Goal: Transaction & Acquisition: Purchase product/service

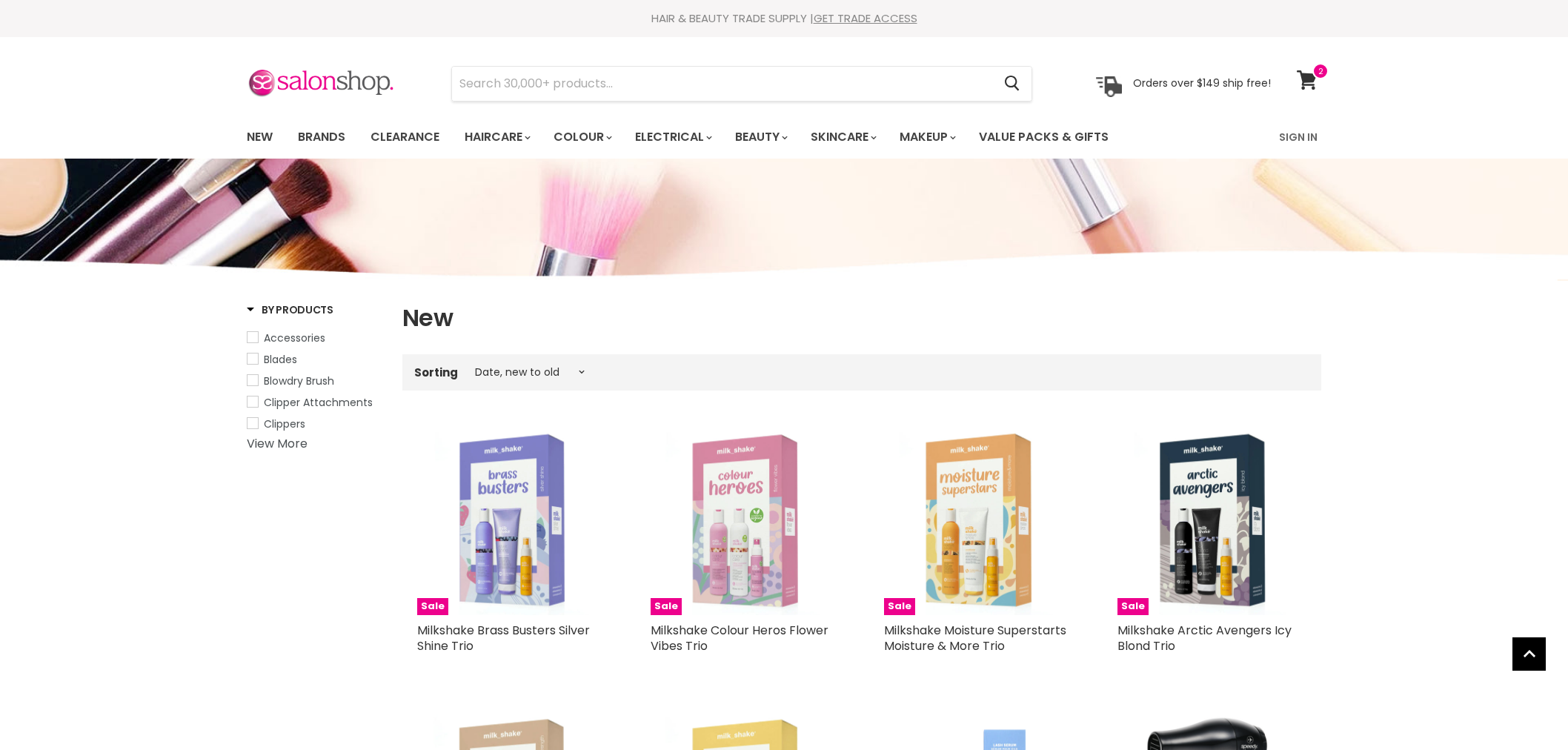
select select "created-descending"
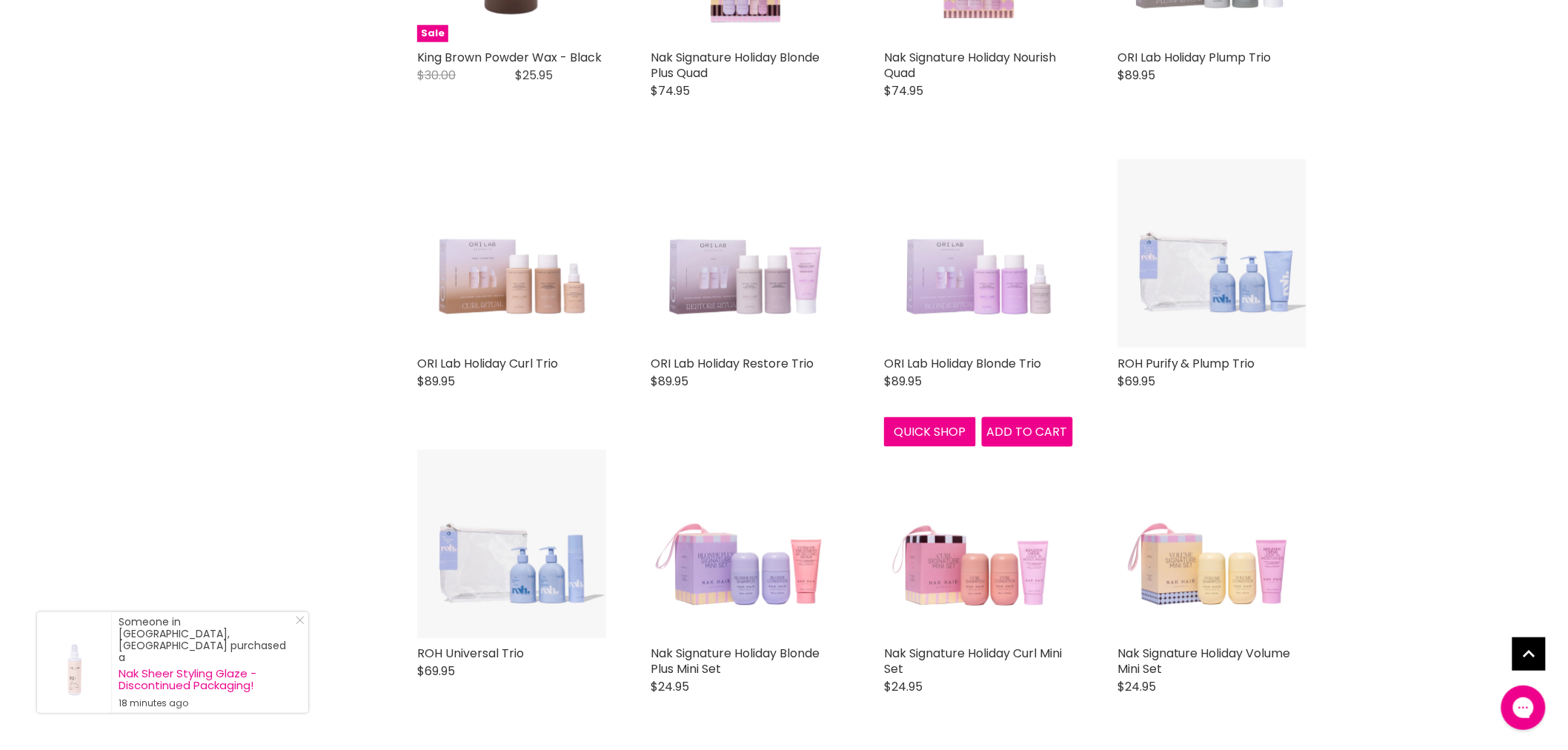
scroll to position [3128, 0]
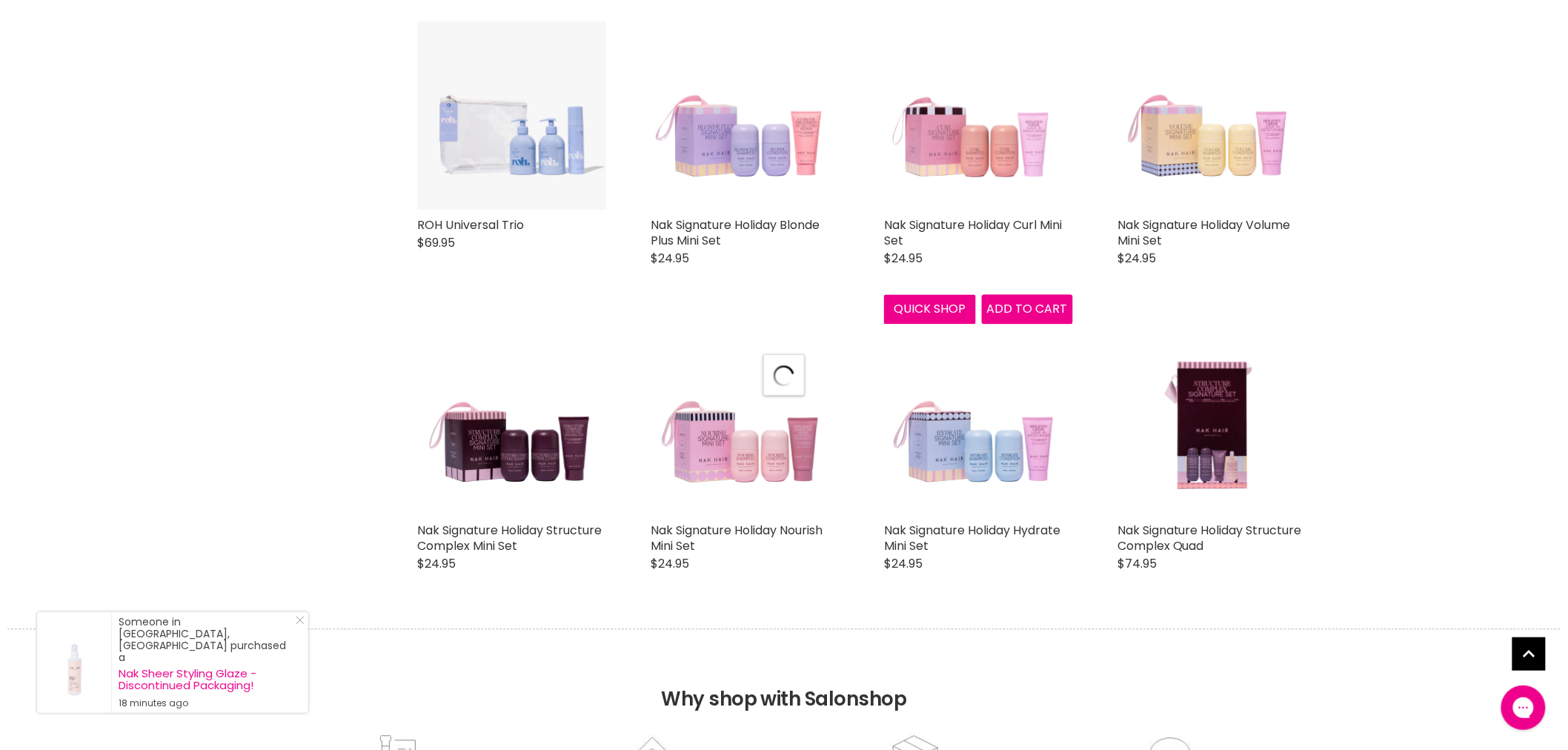
scroll to position [3539, 0]
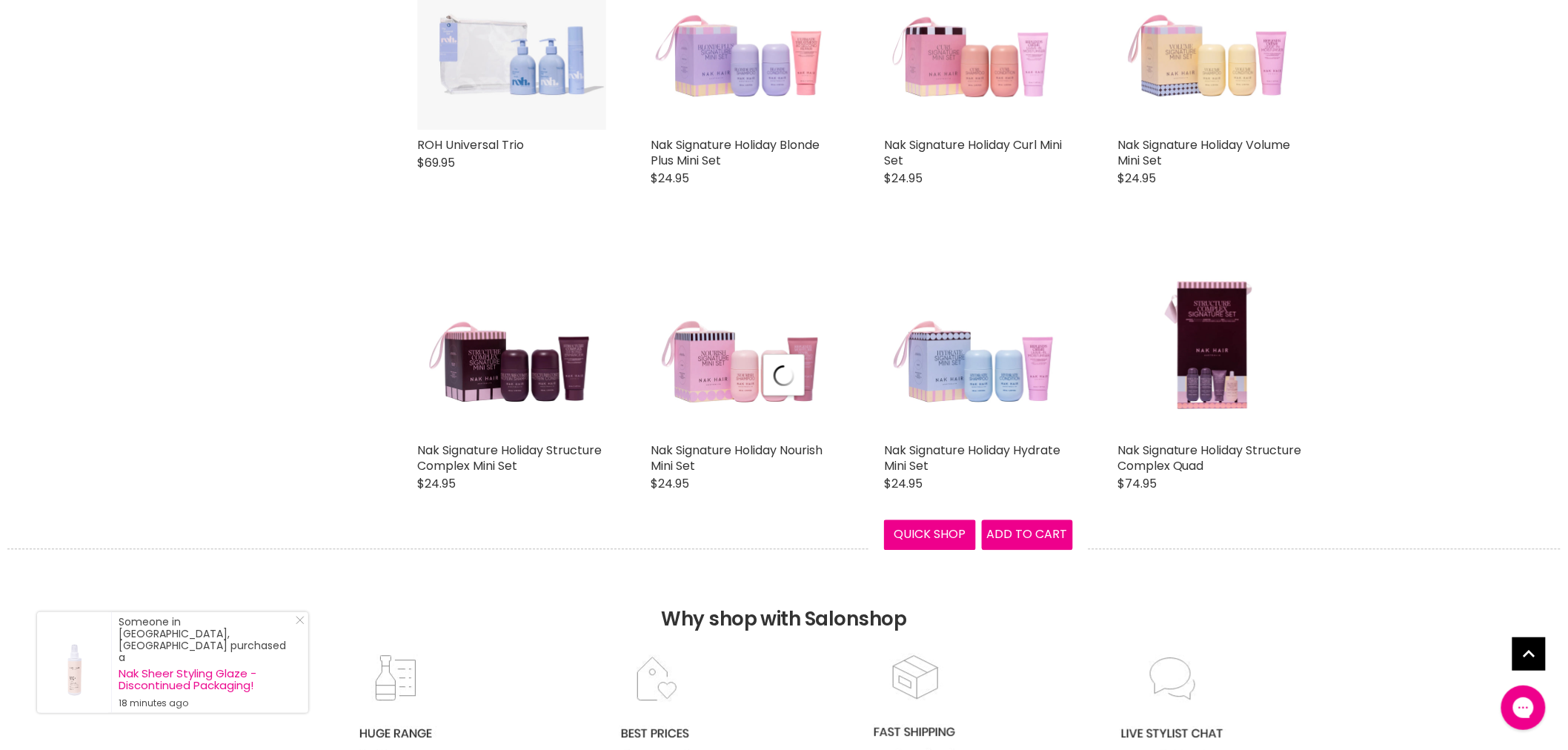
select select "created-descending"
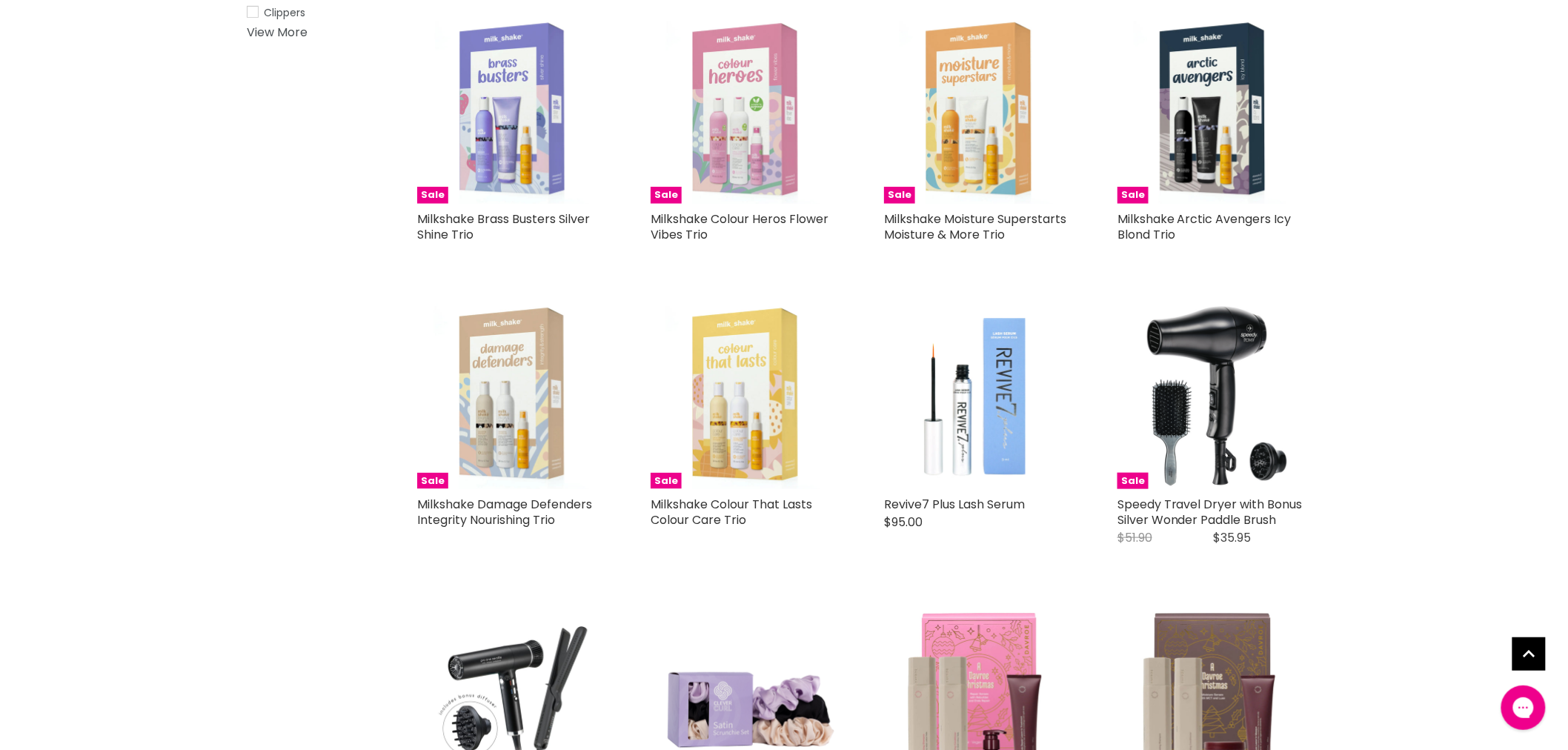
scroll to position [0, 0]
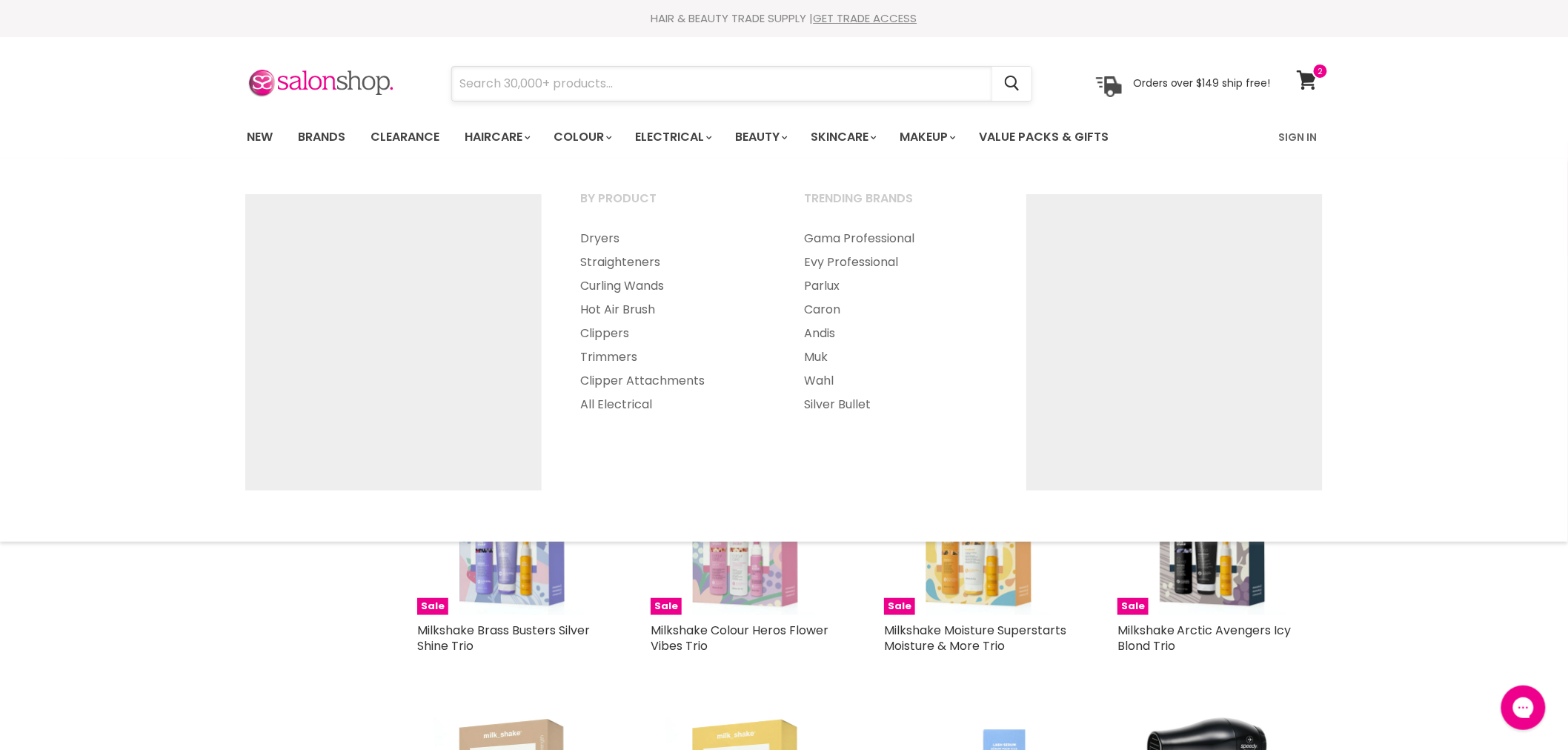
click at [608, 83] on input "Search" at bounding box center [722, 84] width 540 height 34
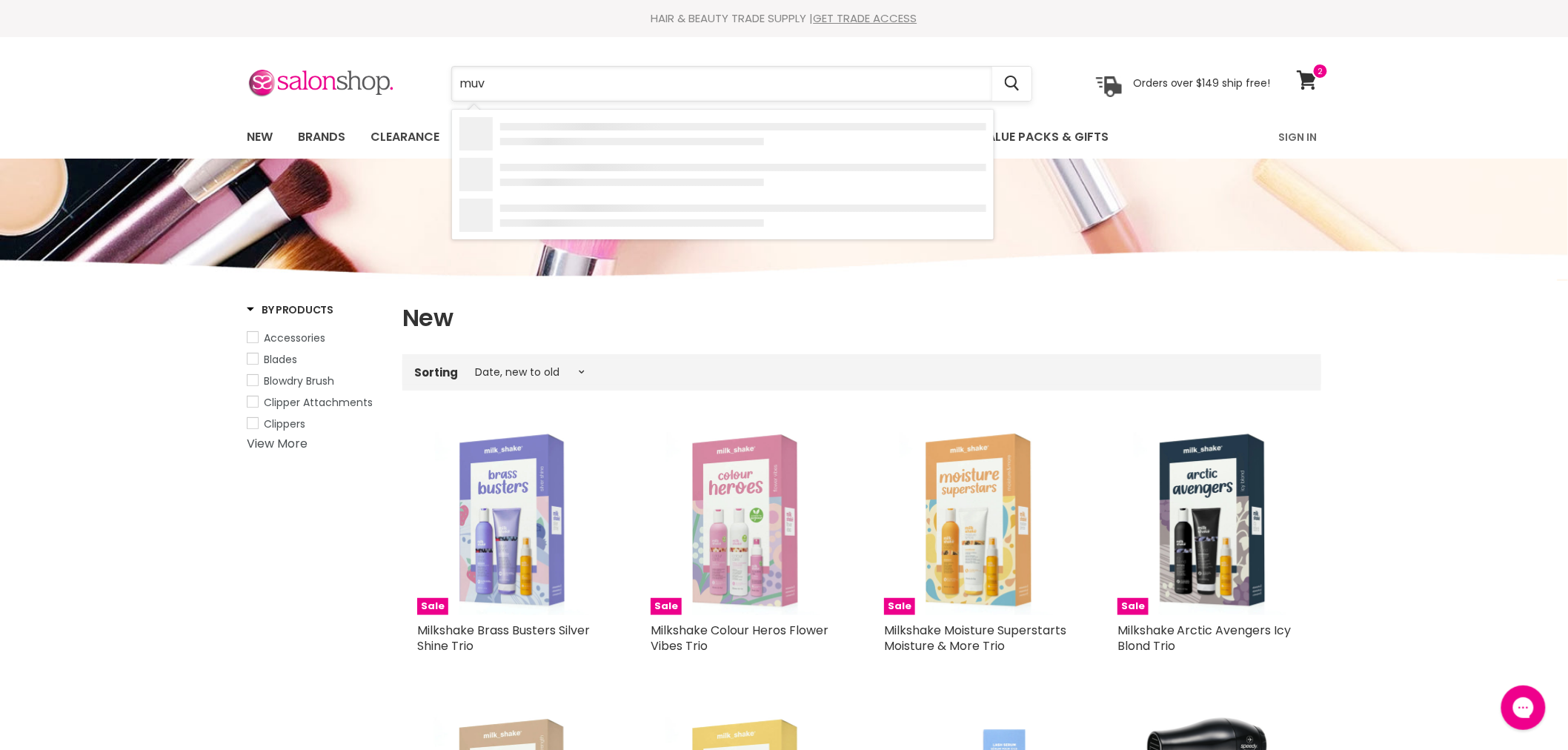
type input "muvo"
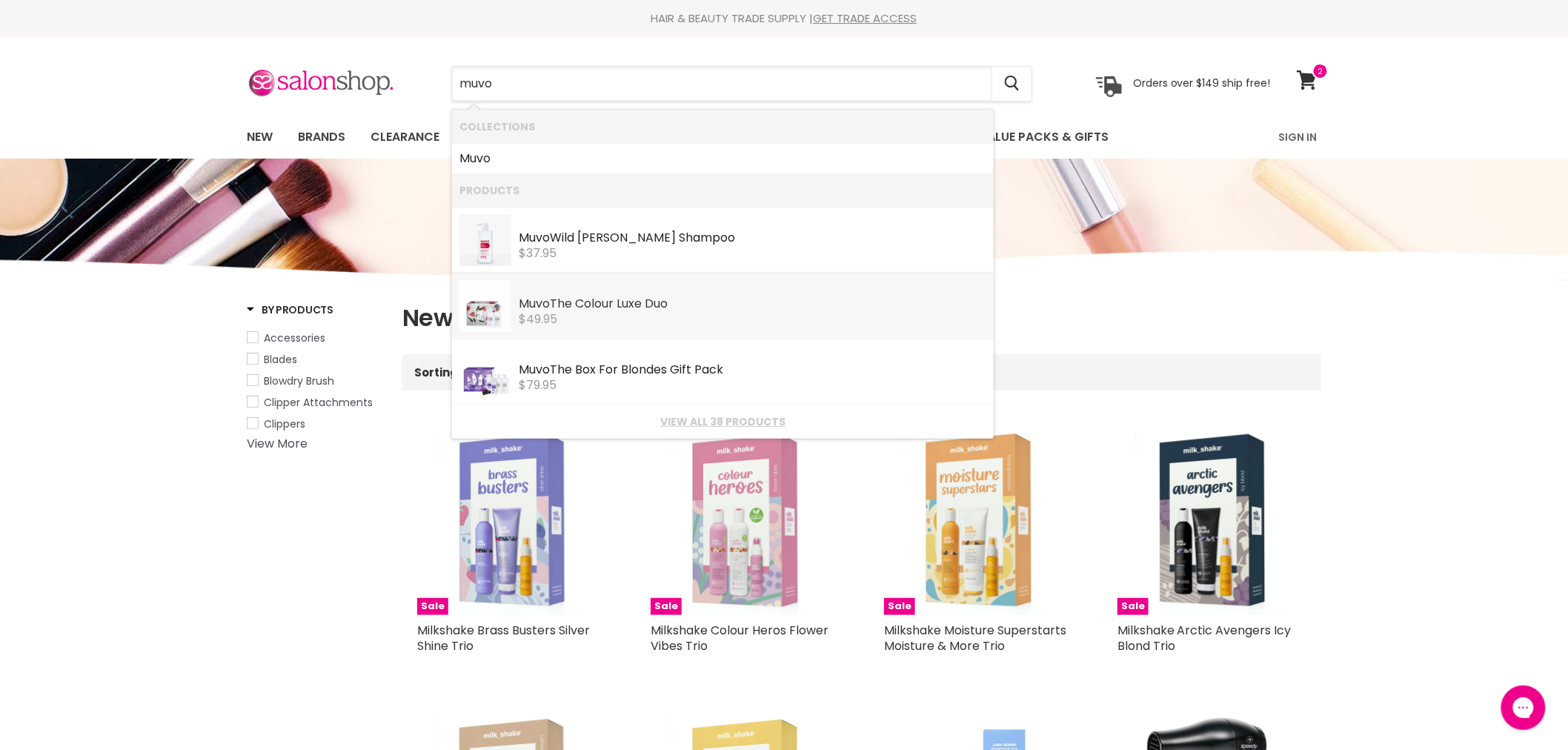
click at [673, 312] on div "$49.95" at bounding box center [752, 319] width 468 height 13
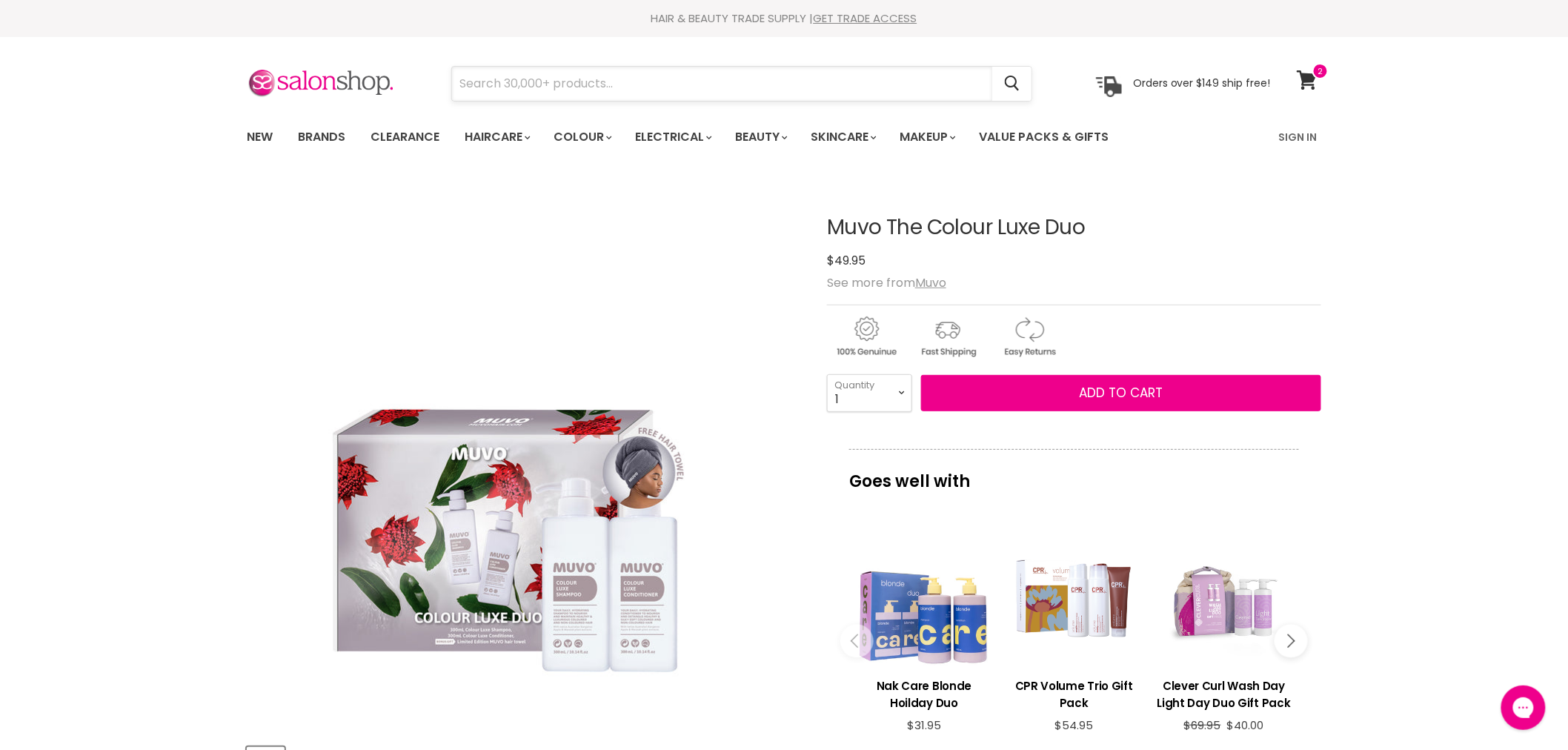
click at [507, 87] on input "Search" at bounding box center [722, 84] width 540 height 34
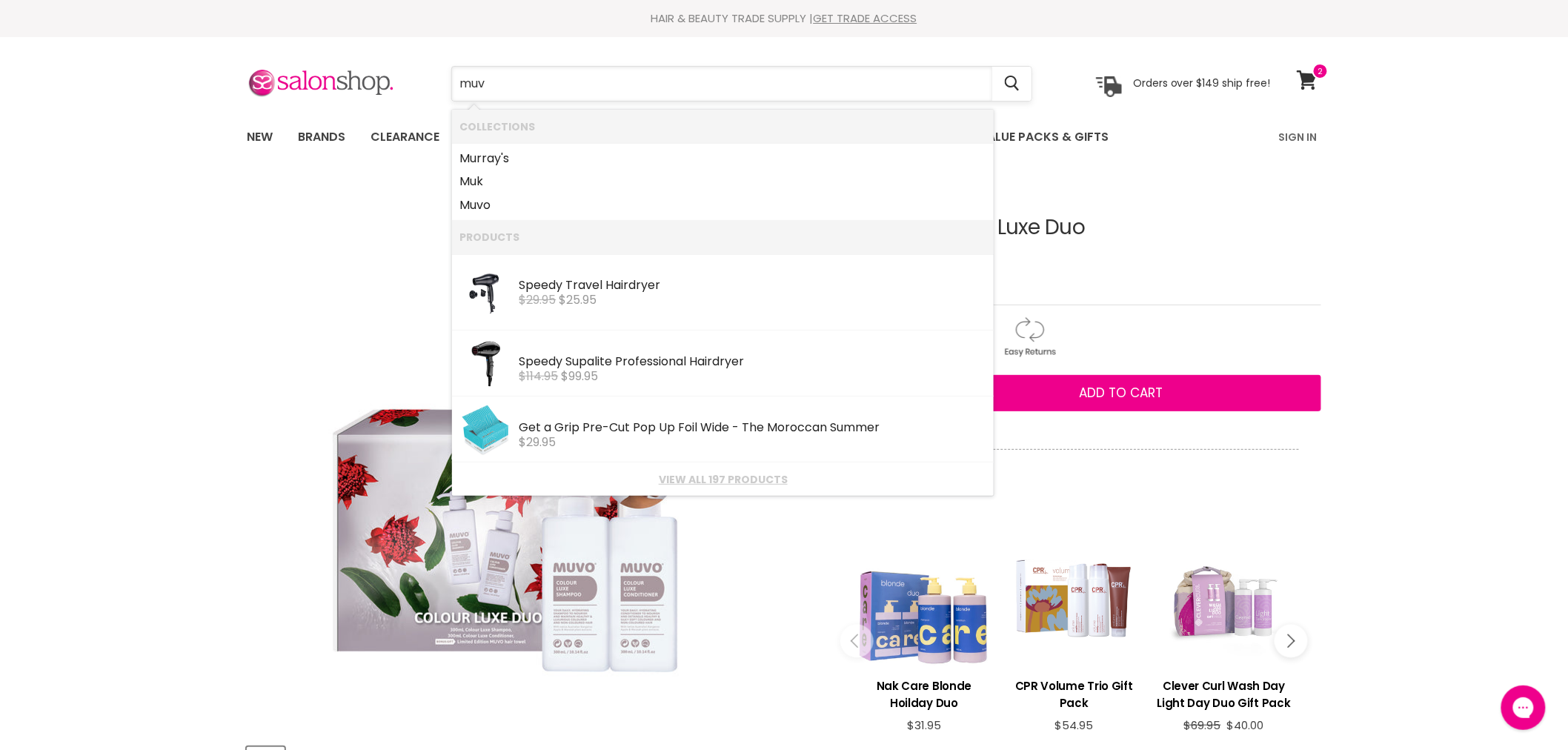
type input "muvo"
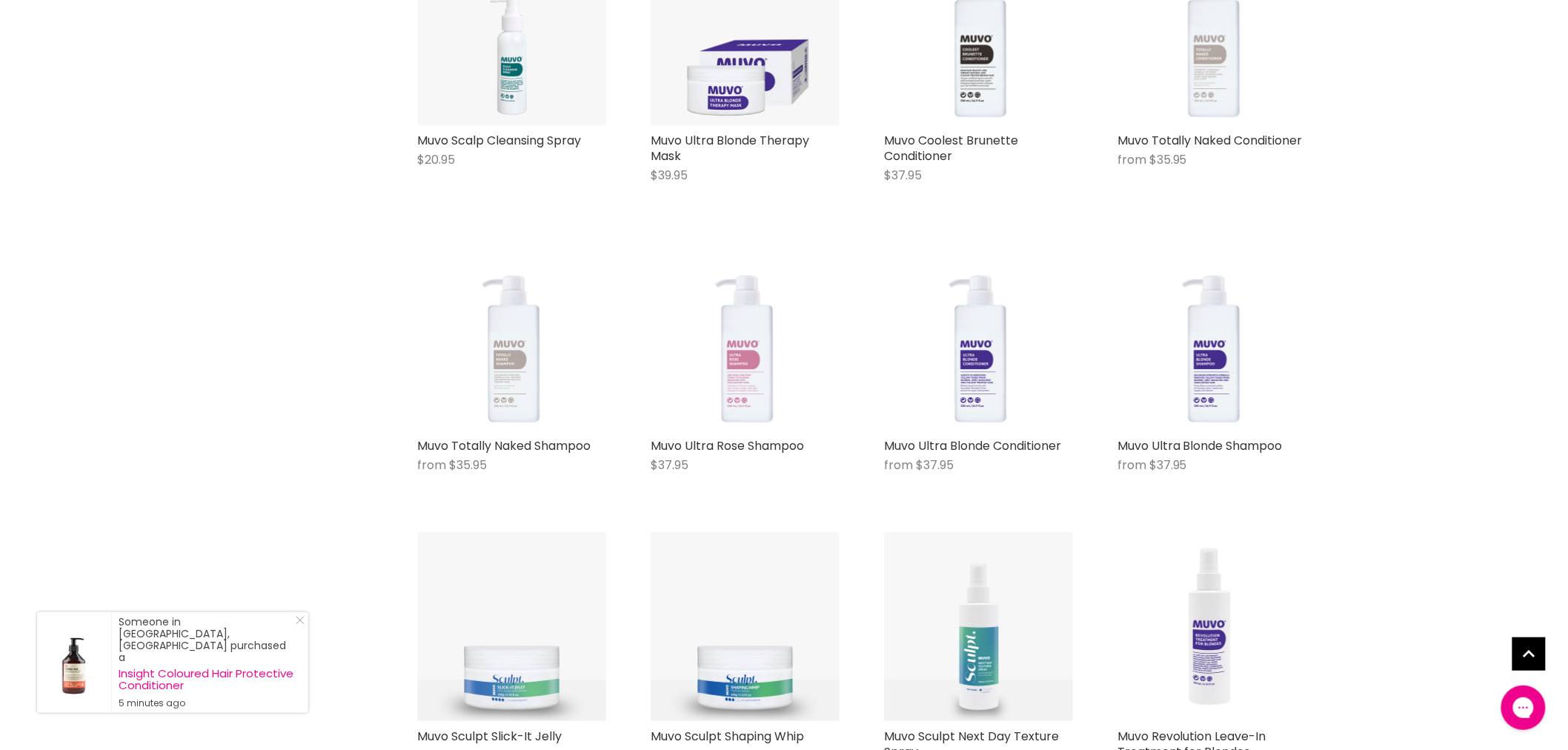
scroll to position [1564, 0]
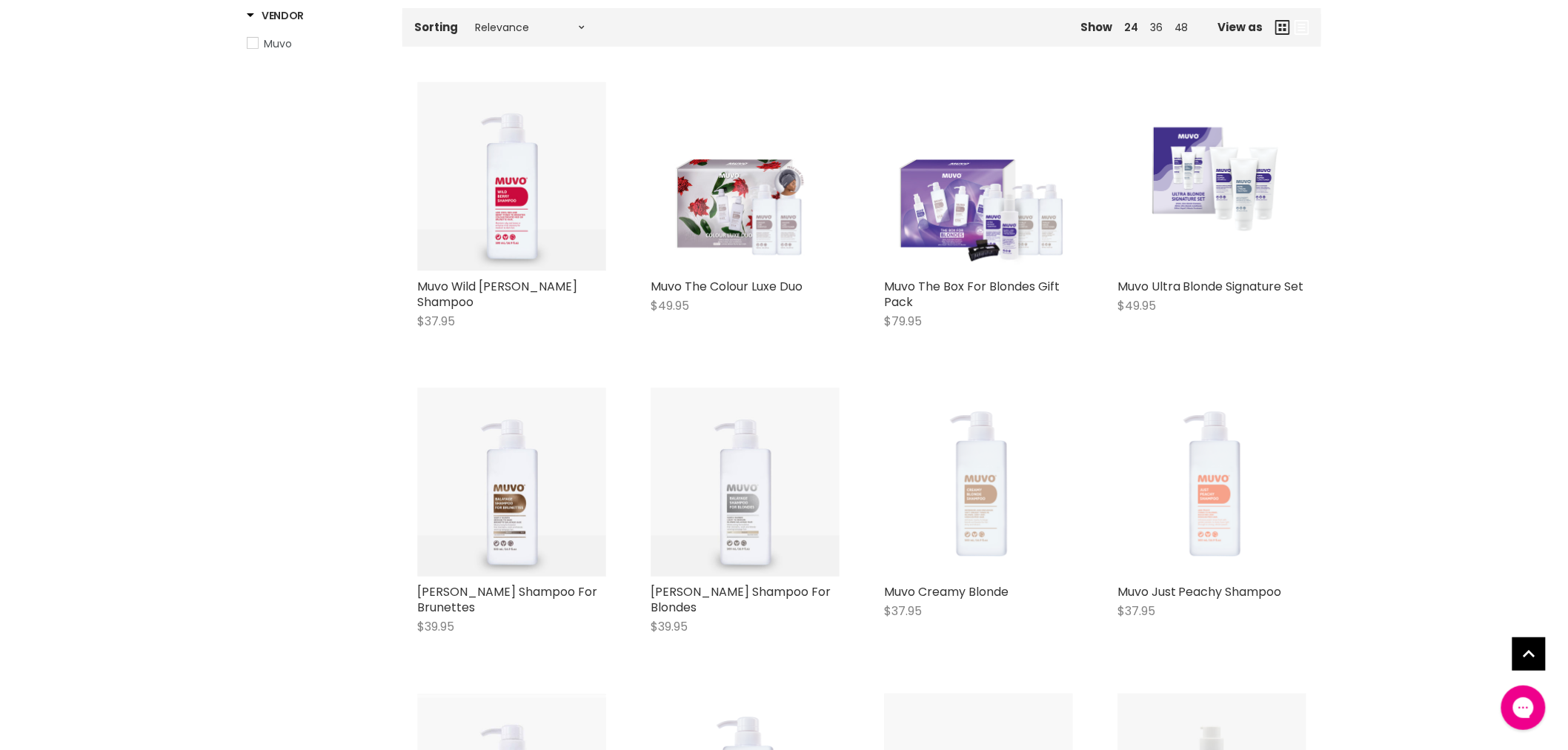
scroll to position [165, 0]
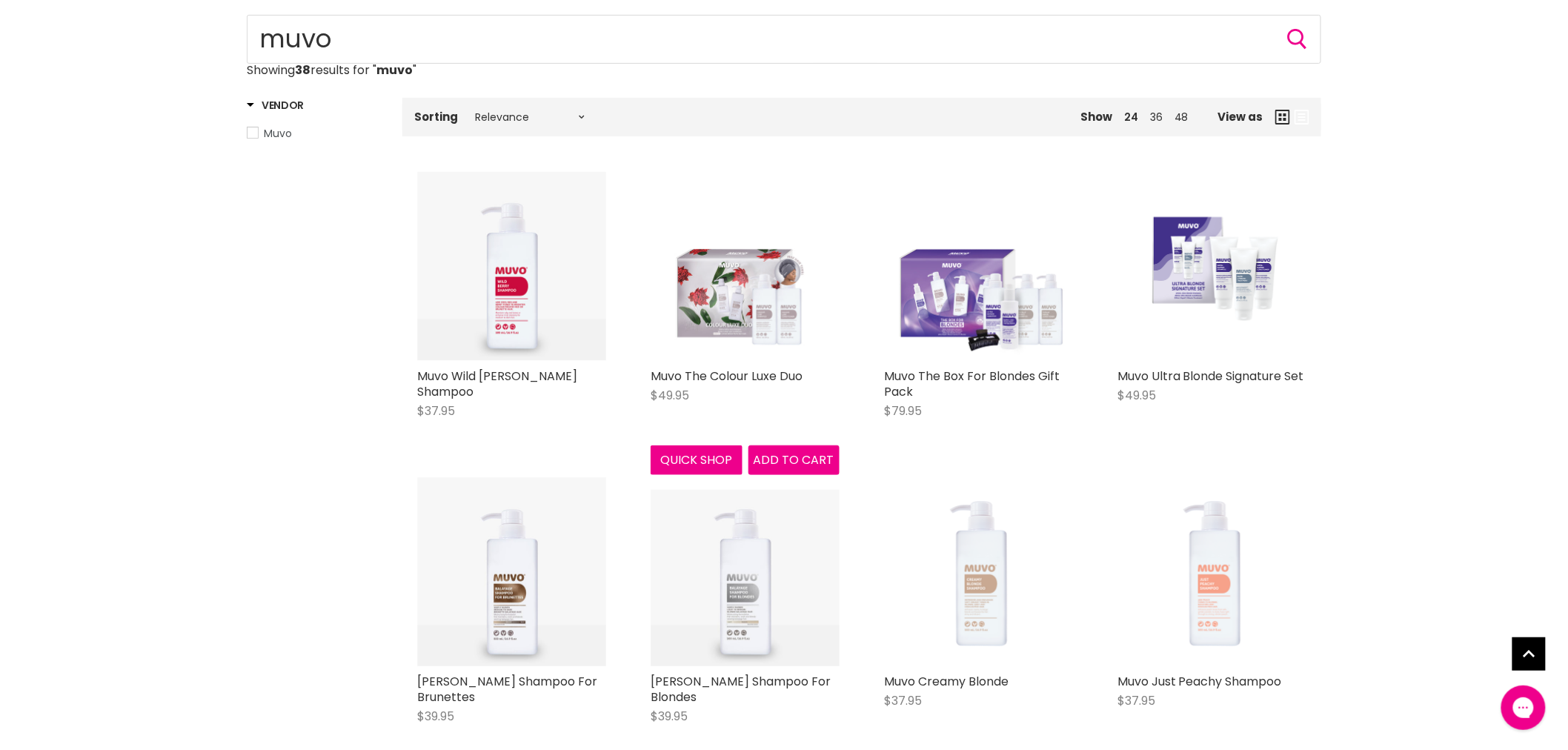
click at [715, 315] on img "Main content" at bounding box center [745, 267] width 189 height 189
